Goal: Find specific page/section: Find specific page/section

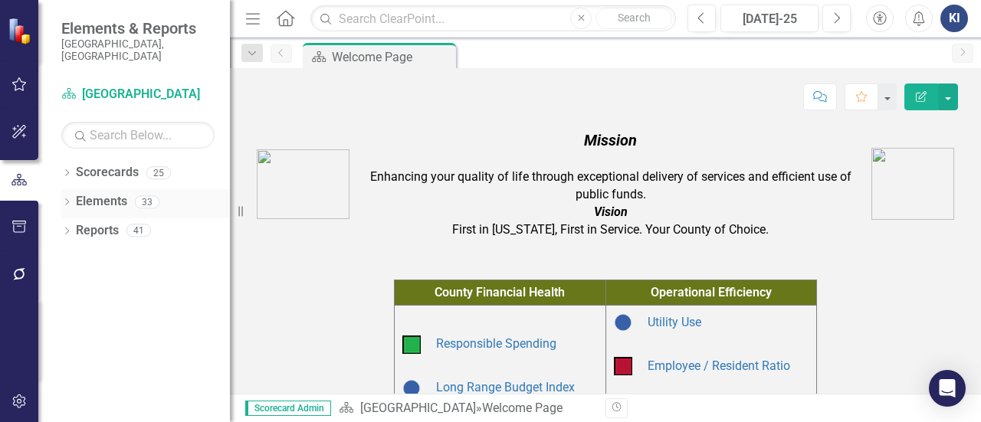
click at [101, 193] on link "Elements" at bounding box center [101, 202] width 51 height 18
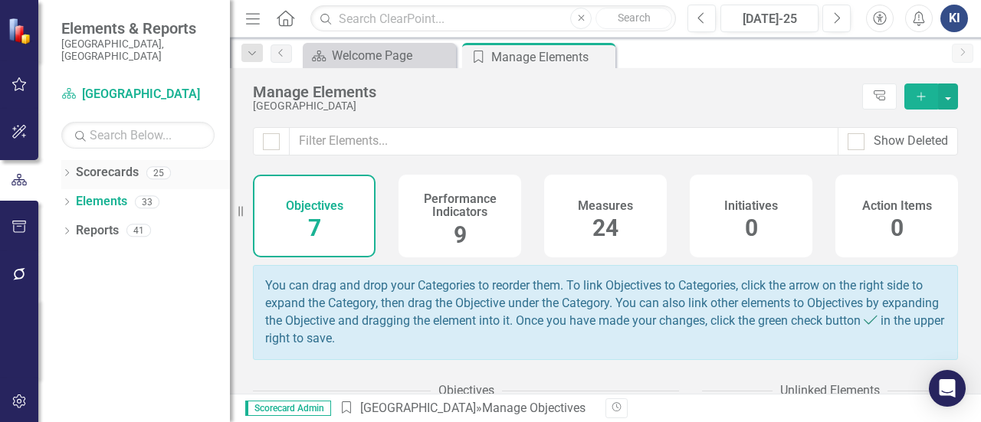
click at [93, 164] on link "Scorecards" at bounding box center [107, 173] width 63 height 18
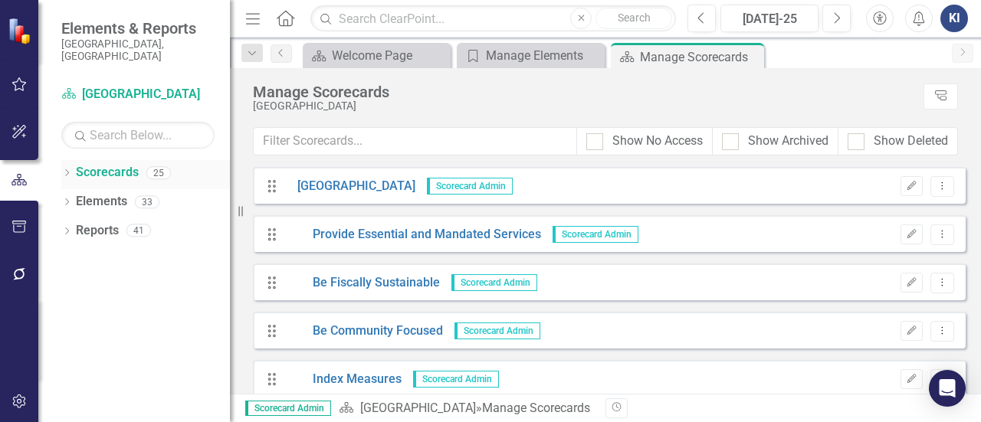
click at [72, 160] on div "Dropdown Scorecards 25" at bounding box center [145, 174] width 169 height 29
click at [63, 170] on icon "Dropdown" at bounding box center [66, 174] width 11 height 8
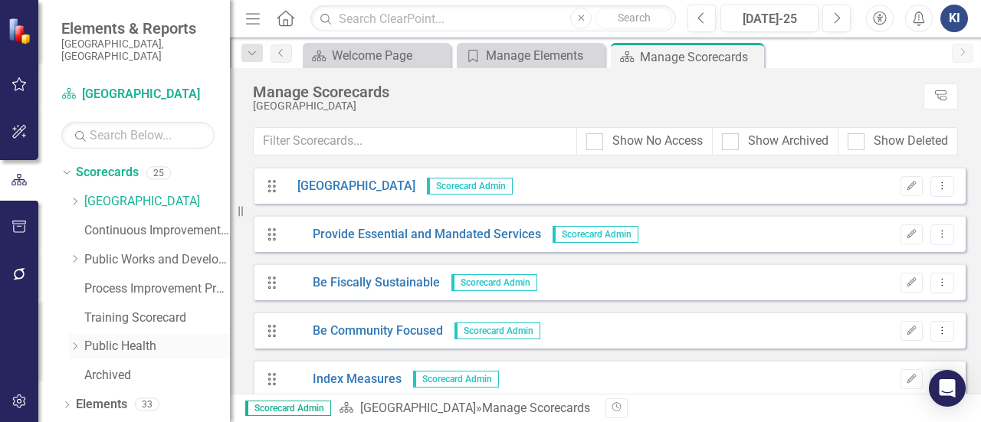
click at [74, 342] on icon "Dropdown" at bounding box center [74, 346] width 11 height 9
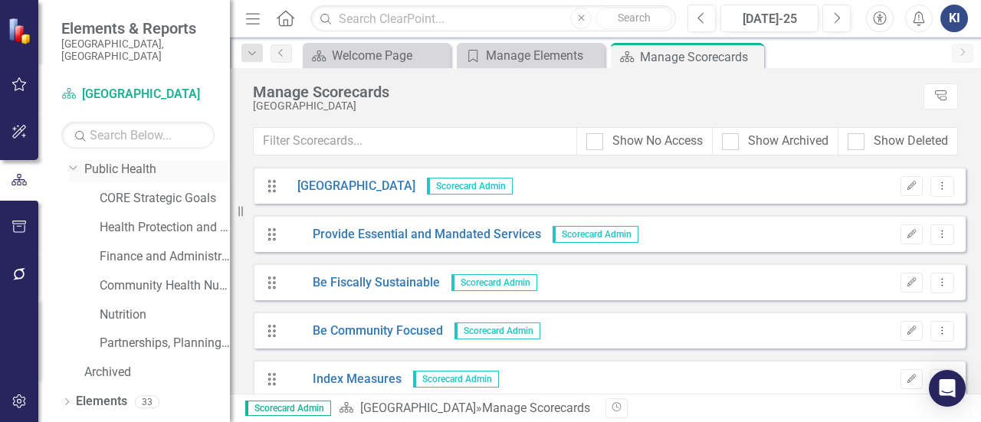
scroll to position [188, 0]
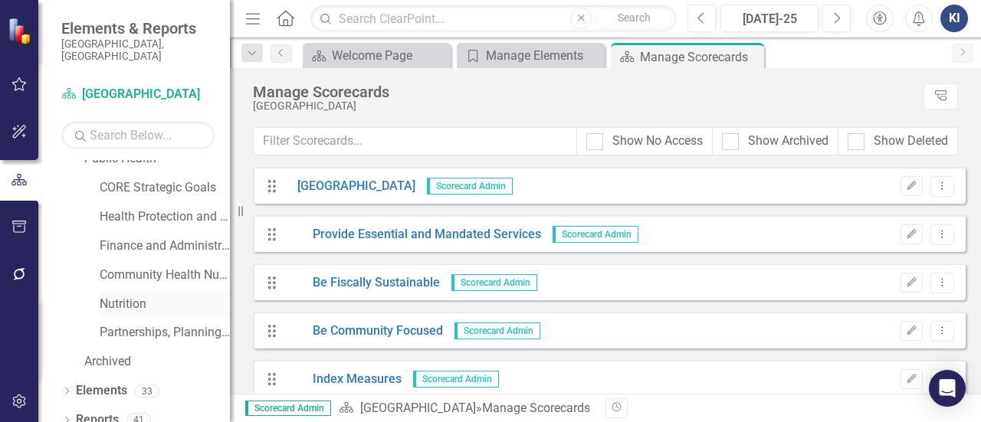
click at [146, 300] on div "Nutrition" at bounding box center [165, 304] width 130 height 25
click at [136, 296] on link "Nutrition" at bounding box center [165, 305] width 130 height 18
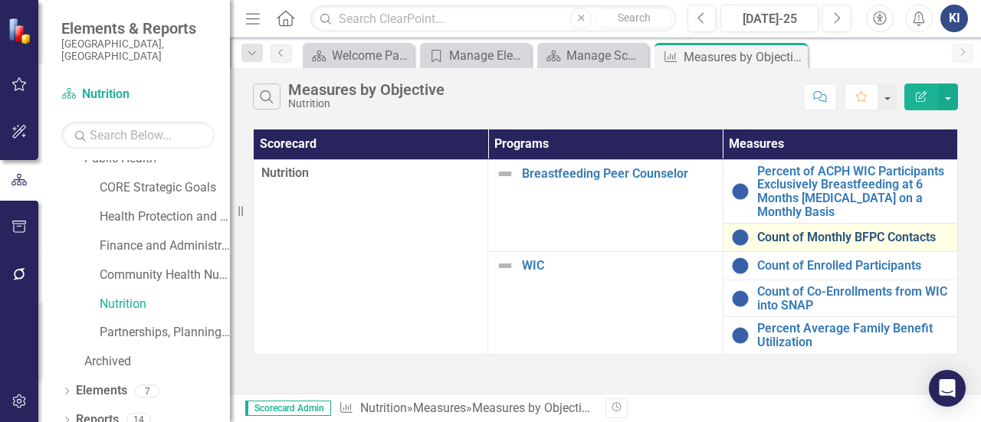
click at [850, 235] on link "Count of Monthly BFPC Contacts" at bounding box center [853, 238] width 192 height 14
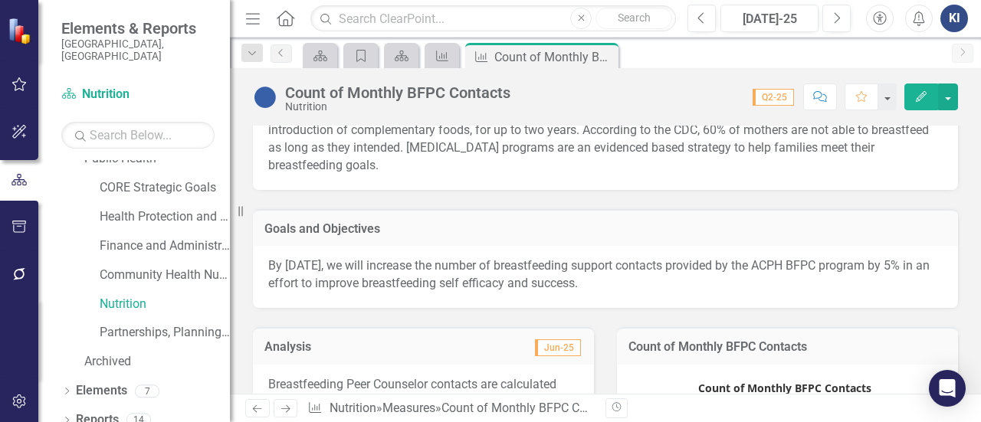
scroll to position [87, 0]
